Goal: Information Seeking & Learning: Get advice/opinions

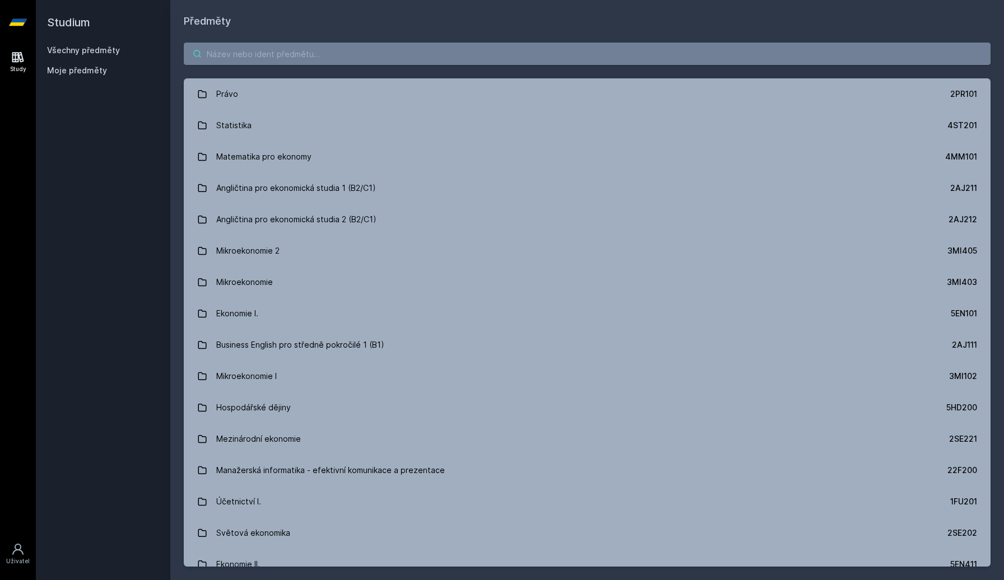
click at [316, 58] on input "search" at bounding box center [587, 54] width 807 height 22
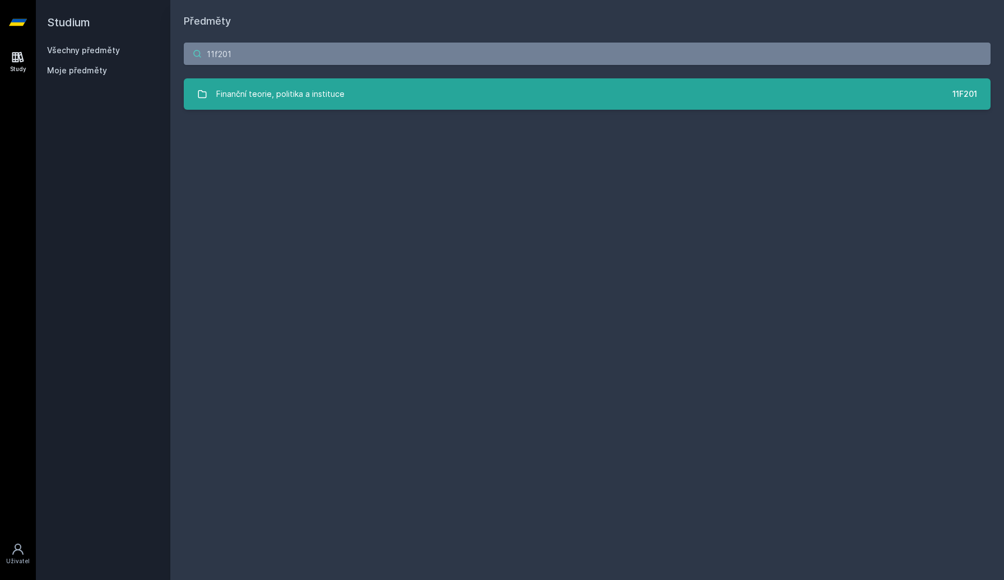
type input "11f201"
click at [342, 80] on link "Finanční teorie, politika a instituce 11F201" at bounding box center [587, 93] width 807 height 31
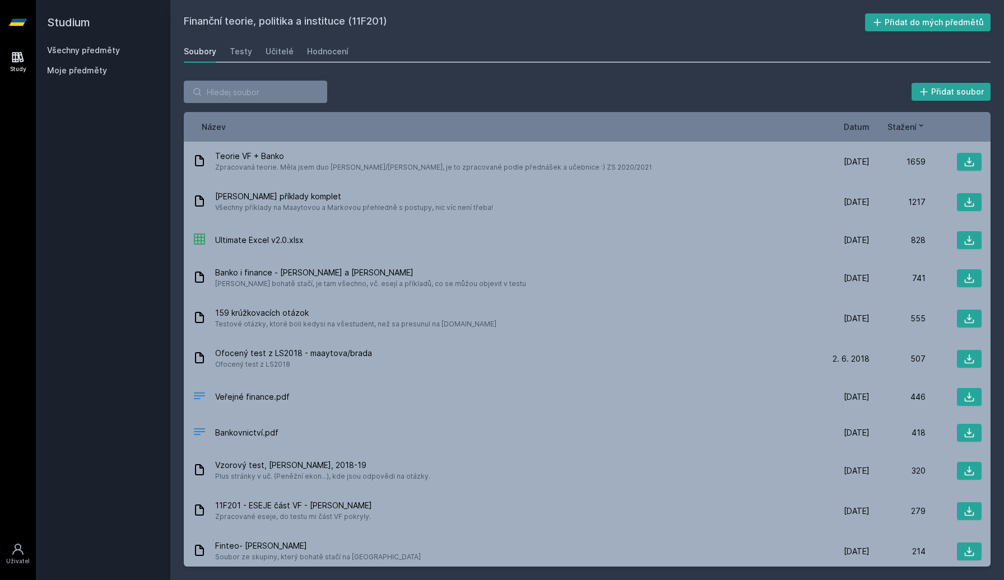
click at [256, 58] on div "Soubory Testy Učitelé Hodnocení" at bounding box center [587, 51] width 807 height 22
click at [243, 52] on div "Testy" at bounding box center [241, 51] width 22 height 11
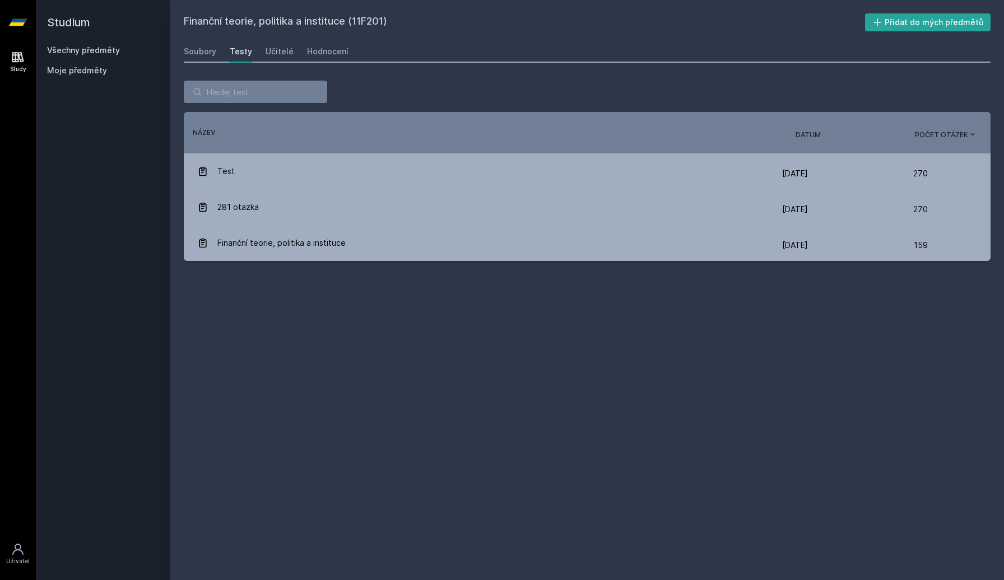
click at [291, 57] on div "Soubory Testy Učitelé Hodnocení" at bounding box center [587, 51] width 807 height 22
click at [283, 54] on div "Učitelé" at bounding box center [279, 51] width 28 height 11
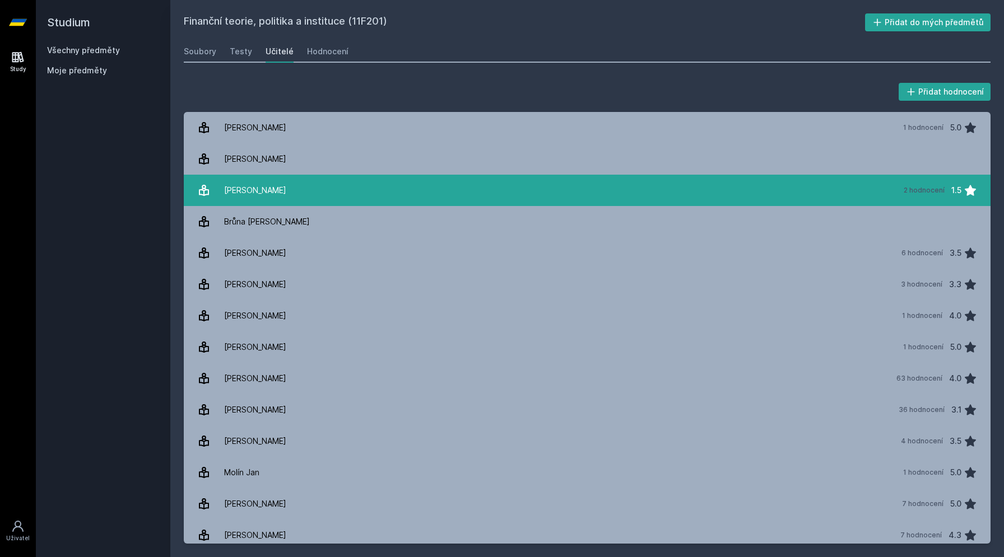
click at [333, 197] on link "[PERSON_NAME] 2 hodnocení 1.5" at bounding box center [587, 190] width 807 height 31
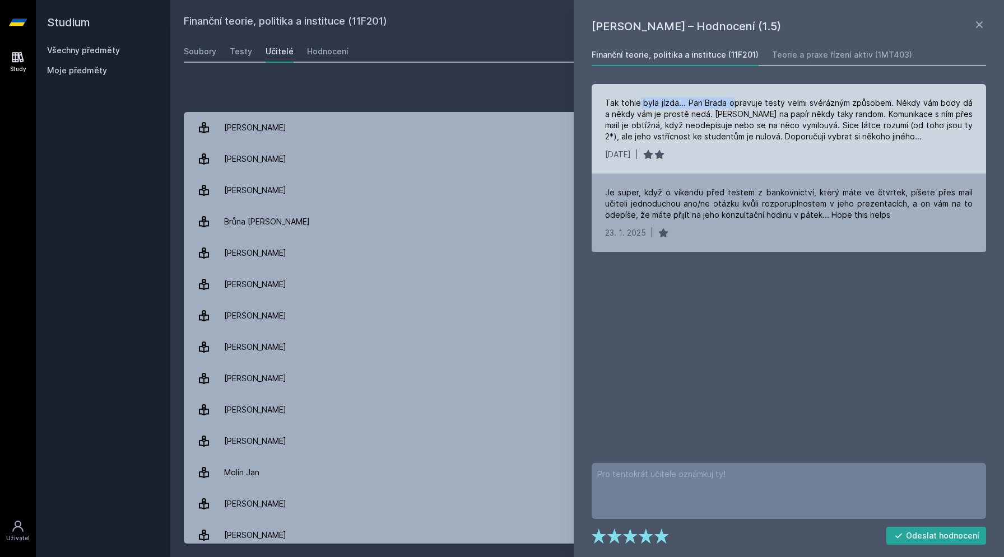
drag, startPoint x: 637, startPoint y: 105, endPoint x: 731, endPoint y: 105, distance: 93.5
click at [731, 105] on div "Tak tohle byla jízda... Pan Brada opravuje testy velmi svérázným způsobem. Někd…" at bounding box center [788, 119] width 367 height 45
drag, startPoint x: 716, startPoint y: 122, endPoint x: 846, endPoint y: 114, distance: 130.7
click at [846, 114] on div "Tak tohle byla jízda... Pan Brada opravuje testy velmi svérázným způsobem. Někd…" at bounding box center [788, 119] width 367 height 45
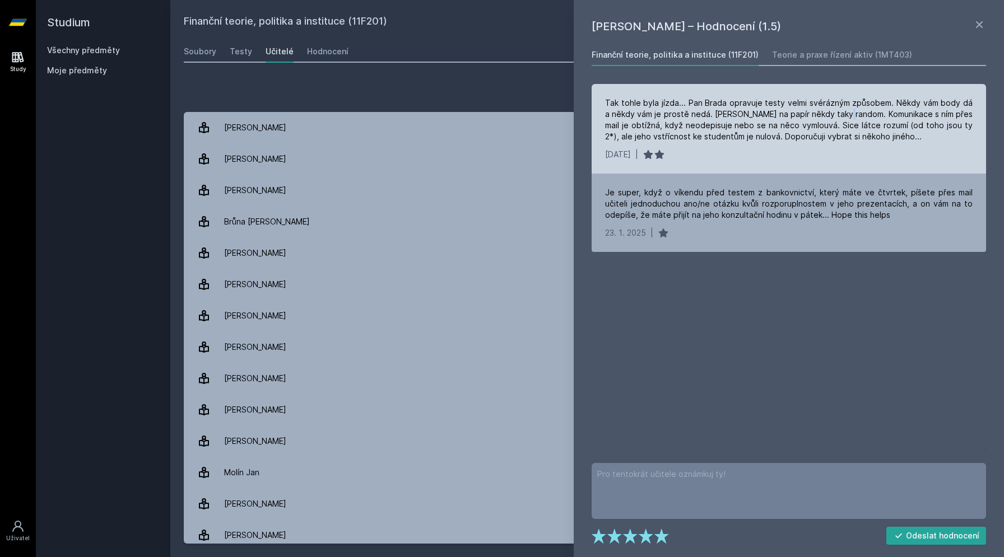
click at [846, 114] on div "Tak tohle byla jízda... Pan Brada opravuje testy velmi svérázným způsobem. Někd…" at bounding box center [788, 119] width 367 height 45
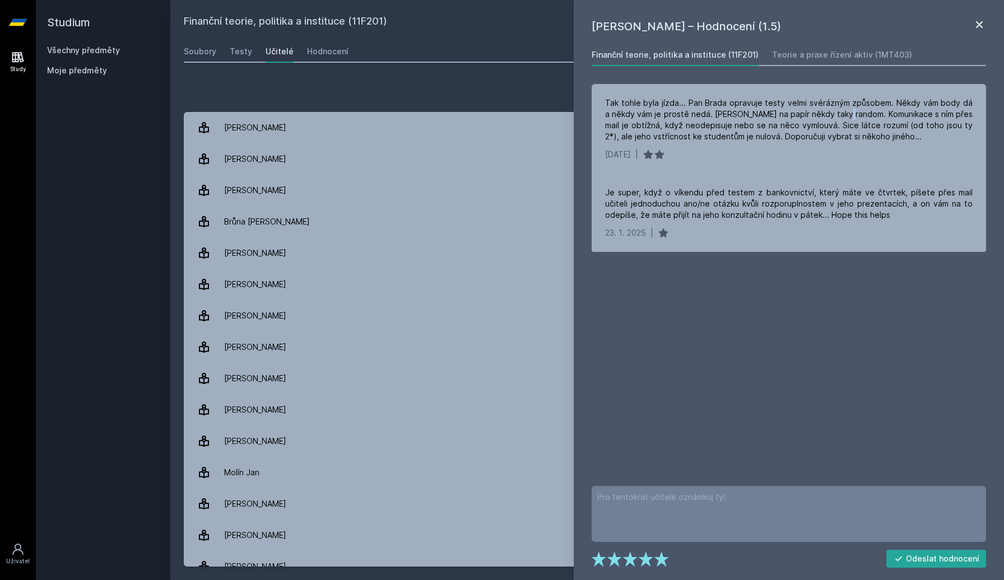
click at [978, 27] on icon at bounding box center [978, 24] width 13 height 13
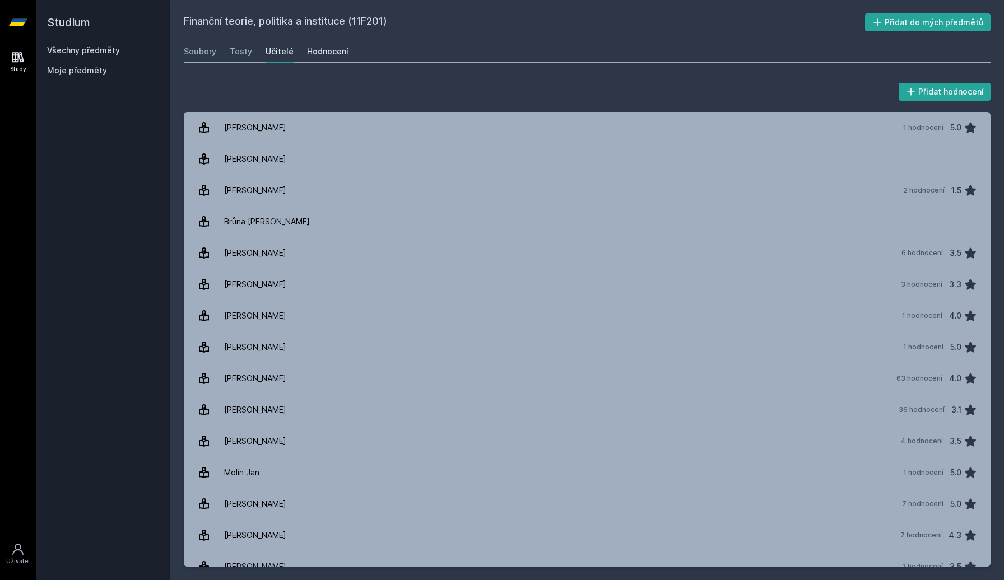
click at [313, 59] on link "Hodnocení" at bounding box center [327, 51] width 41 height 22
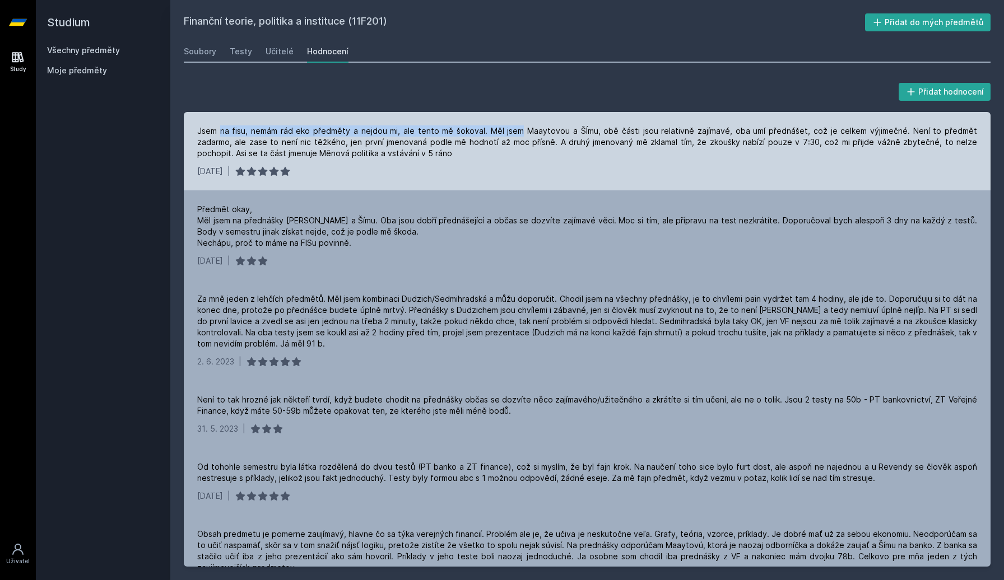
drag, startPoint x: 219, startPoint y: 130, endPoint x: 506, endPoint y: 131, distance: 286.8
click at [506, 131] on div "Jsem na fisu, nemám rád eko předměty a nejdou mi, ale tento mě šokoval. Měl jse…" at bounding box center [587, 142] width 780 height 34
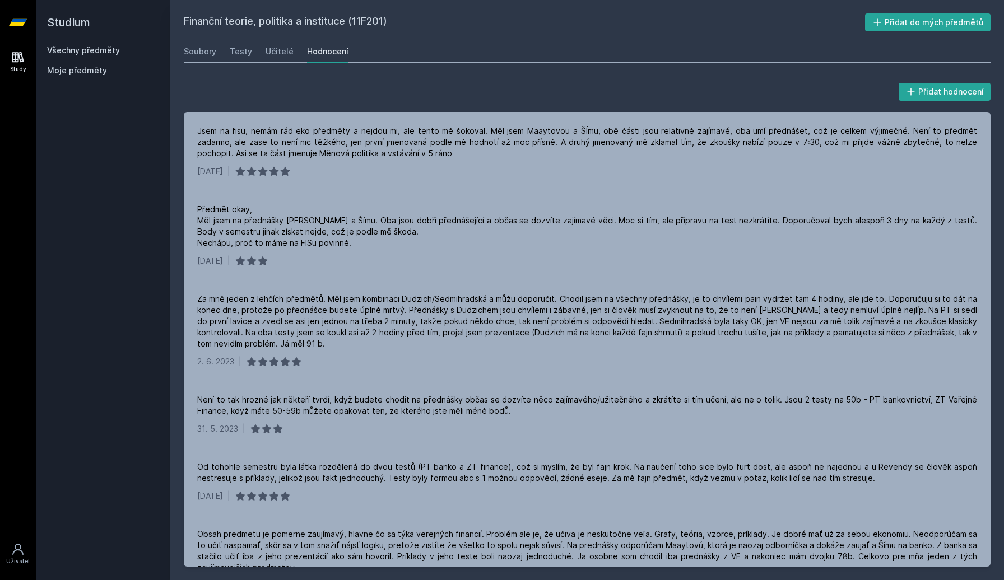
click at [758, 85] on div "Přidat hodnocení" at bounding box center [587, 92] width 807 height 22
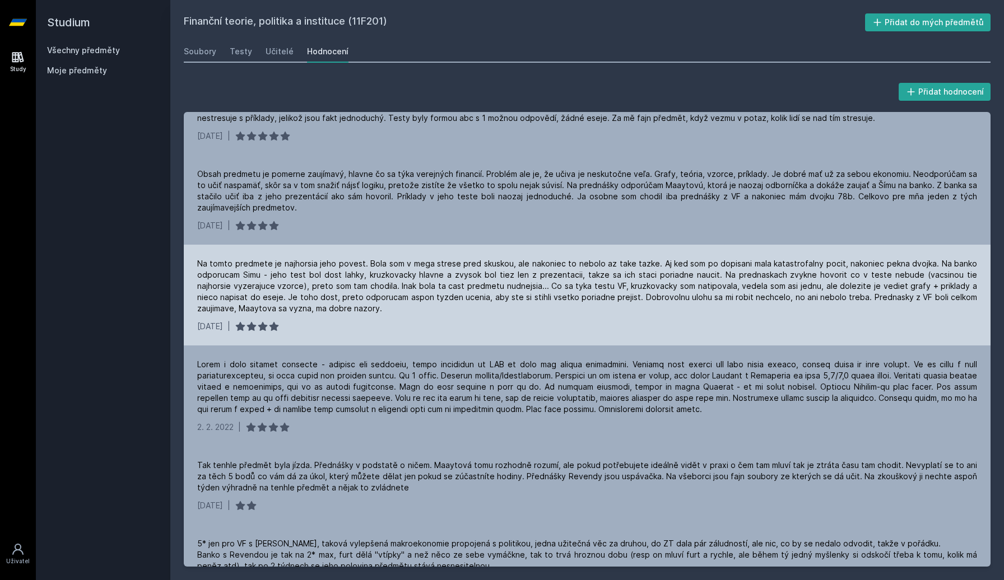
scroll to position [481, 0]
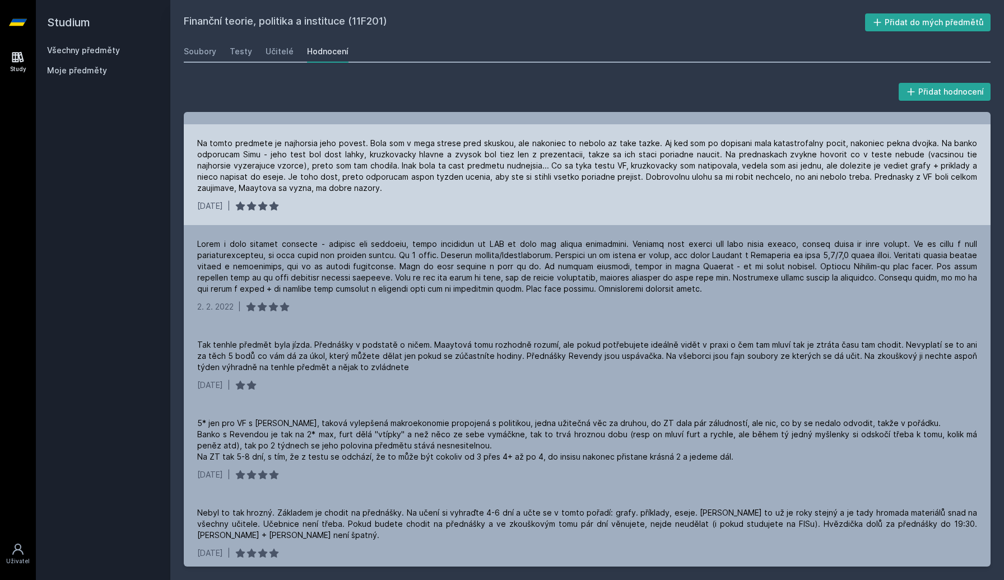
drag, startPoint x: 178, startPoint y: 282, endPoint x: 204, endPoint y: 138, distance: 145.9
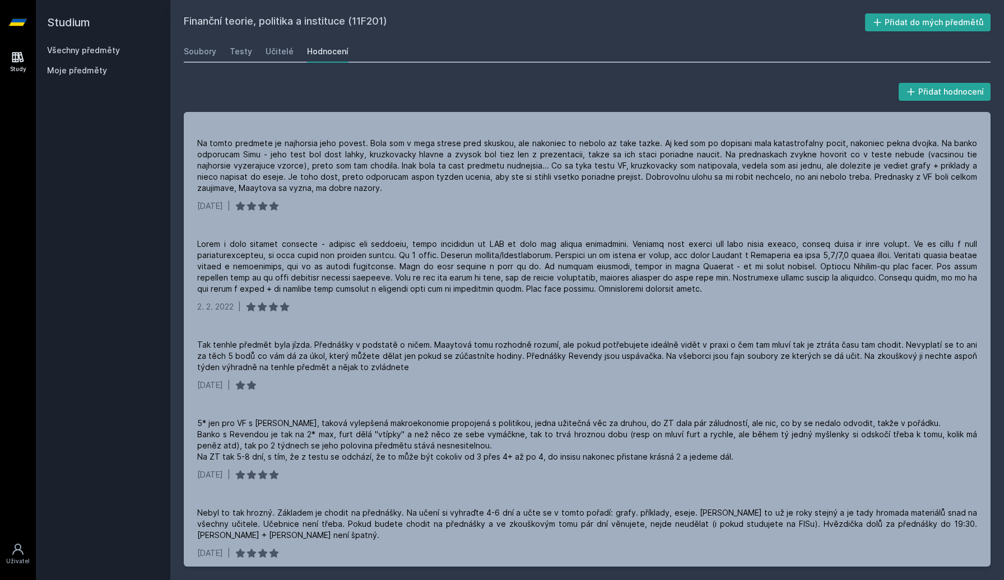
click at [217, 58] on div "Soubory Testy Učitelé Hodnocení" at bounding box center [587, 51] width 807 height 22
click at [210, 58] on link "Soubory" at bounding box center [200, 51] width 32 height 22
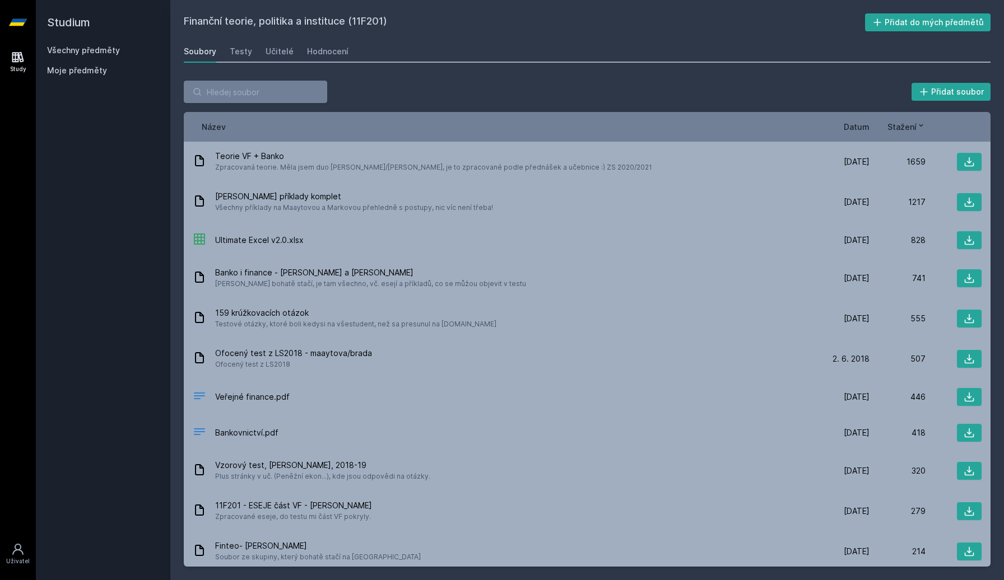
click at [852, 126] on span "Datum" at bounding box center [856, 127] width 26 height 12
